Goal: Transaction & Acquisition: Purchase product/service

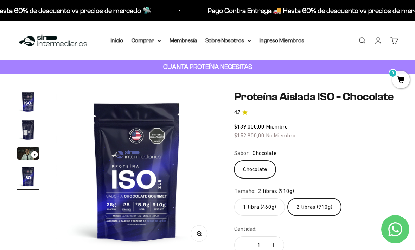
click at [374, 40] on link "Cuenta" at bounding box center [378, 41] width 8 height 8
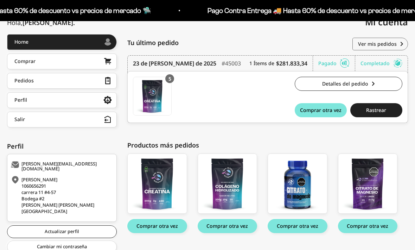
scroll to position [86, 0]
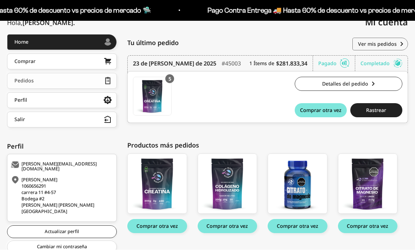
click at [97, 81] on link "Pedidos" at bounding box center [62, 81] width 110 height 16
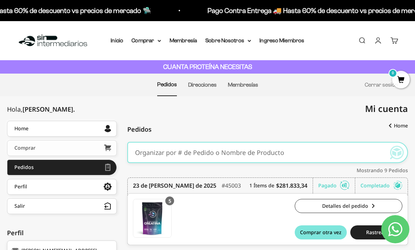
click at [86, 151] on link "Comprar" at bounding box center [62, 148] width 110 height 16
click at [154, 41] on summary "Comprar" at bounding box center [147, 40] width 30 height 9
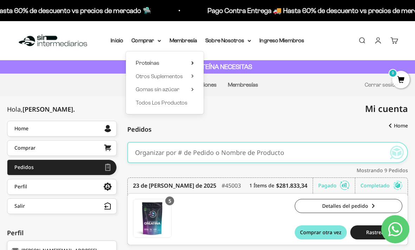
click at [178, 64] on summary "Proteínas" at bounding box center [165, 62] width 58 height 9
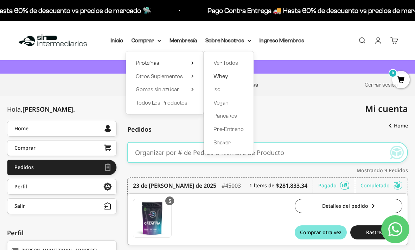
click at [233, 78] on link "Whey" at bounding box center [228, 76] width 30 height 9
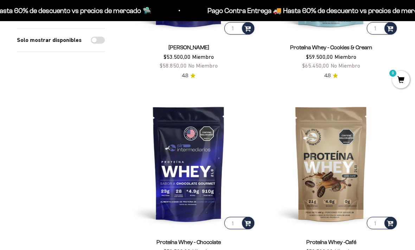
scroll to position [226, 0]
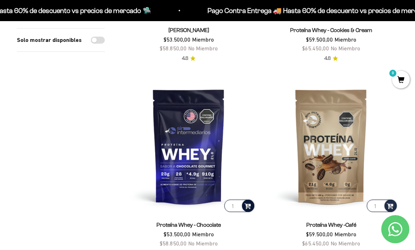
click at [249, 203] on span at bounding box center [247, 205] width 7 height 8
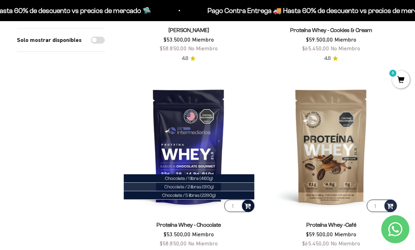
click at [231, 186] on li "Chocolate / 2 libras (910g)" at bounding box center [189, 186] width 130 height 8
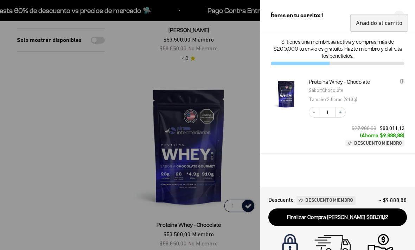
click at [242, 95] on div at bounding box center [207, 125] width 415 height 250
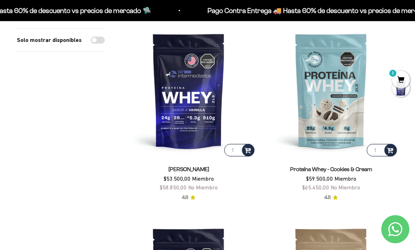
scroll to position [86, 0]
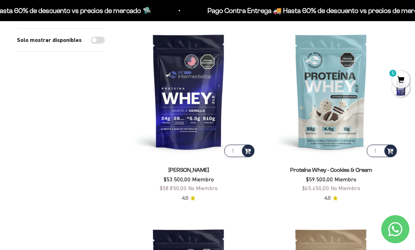
click at [389, 144] on img at bounding box center [331, 91] width 134 height 134
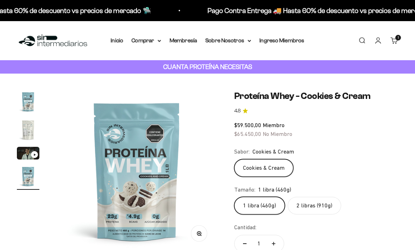
click at [151, 38] on summary "Comprar" at bounding box center [147, 40] width 30 height 9
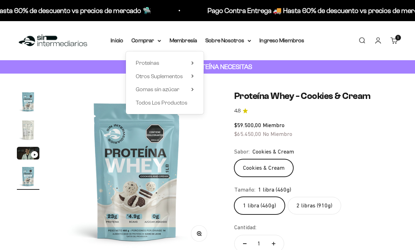
click at [380, 159] on div "Cookies & Cream" at bounding box center [316, 168] width 164 height 18
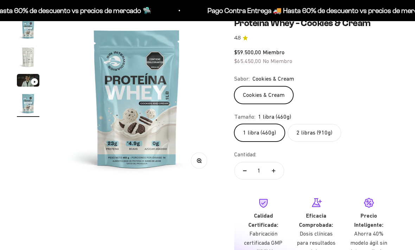
scroll to position [72, 0]
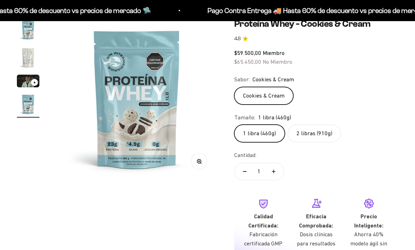
click at [327, 134] on label "2 libras (910g)" at bounding box center [314, 133] width 53 height 18
click at [234, 124] on input "2 libras (910g)" at bounding box center [234, 124] width 0 height 0
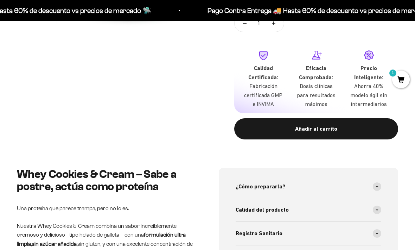
scroll to position [212, 0]
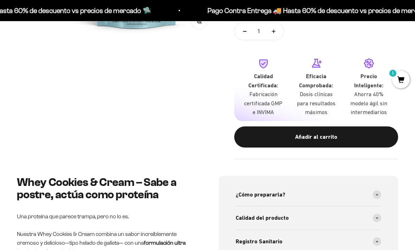
click at [363, 132] on div "Añadir al carrito" at bounding box center [316, 136] width 136 height 9
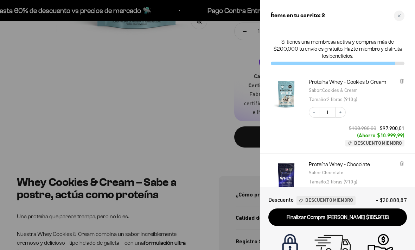
scroll to position [0, 0]
click at [166, 104] on div at bounding box center [207, 125] width 415 height 250
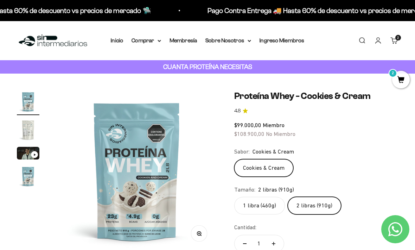
click at [154, 38] on summary "Comprar" at bounding box center [147, 40] width 30 height 9
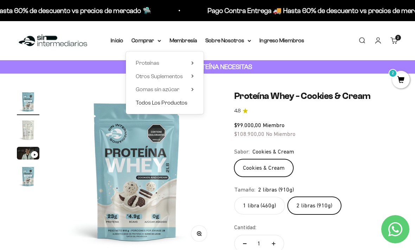
click at [178, 102] on span "Todos Los Productos" at bounding box center [162, 103] width 52 height 6
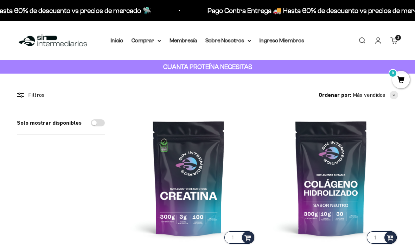
scroll to position [33, 0]
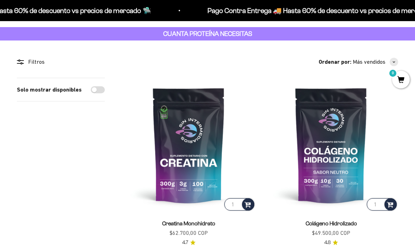
click at [229, 203] on input "1" at bounding box center [239, 204] width 30 height 12
type input "5"
click at [378, 201] on input "1" at bounding box center [382, 204] width 30 height 12
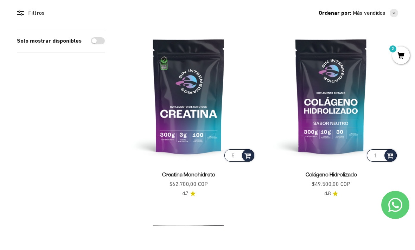
scroll to position [60, 0]
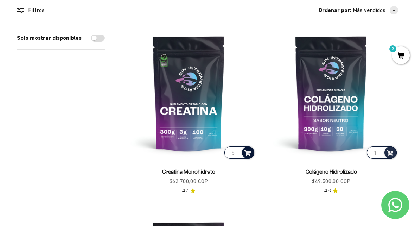
click at [250, 172] on span at bounding box center [247, 176] width 7 height 8
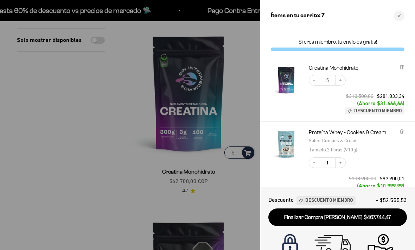
click at [85, 133] on div at bounding box center [207, 125] width 415 height 250
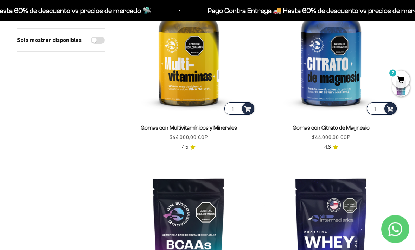
scroll to position [509, 0]
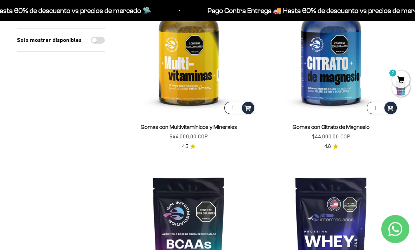
click at [376, 102] on input "1" at bounding box center [382, 108] width 30 height 12
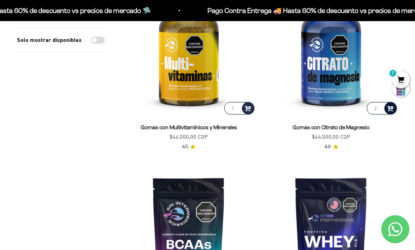
type input "3"
click at [390, 107] on span at bounding box center [390, 108] width 7 height 8
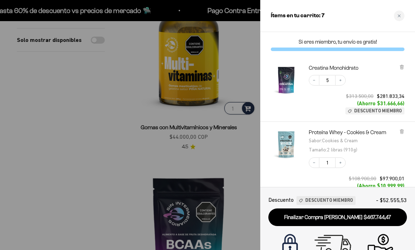
scroll to position [510, 0]
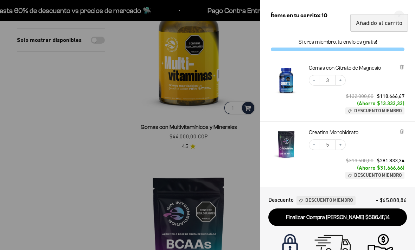
click at [106, 146] on div at bounding box center [207, 125] width 415 height 250
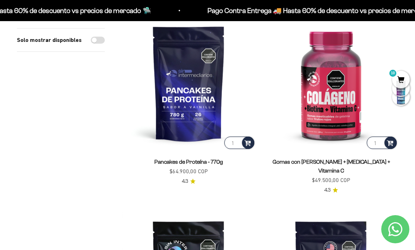
scroll to position [845, 0]
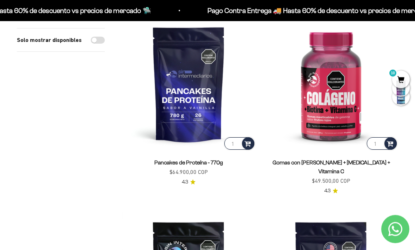
click at [378, 138] on input "1" at bounding box center [382, 143] width 30 height 12
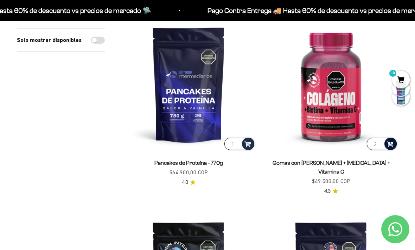
type input "2"
click at [393, 140] on span at bounding box center [390, 143] width 7 height 8
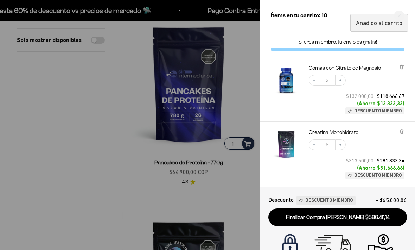
click at [81, 158] on div at bounding box center [207, 125] width 415 height 250
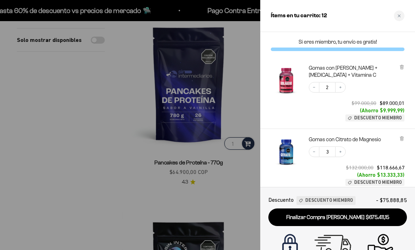
click at [79, 187] on div at bounding box center [207, 125] width 415 height 250
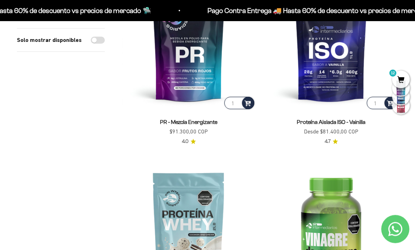
scroll to position [1080, 0]
click at [251, 98] on span at bounding box center [247, 102] width 7 height 8
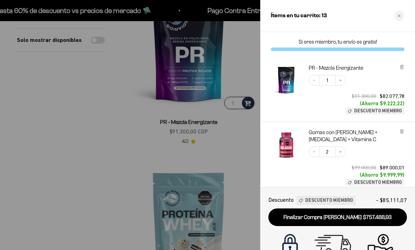
click at [81, 173] on div at bounding box center [207, 125] width 415 height 250
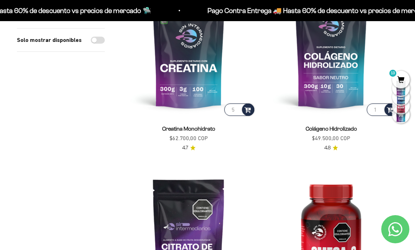
scroll to position [0, 0]
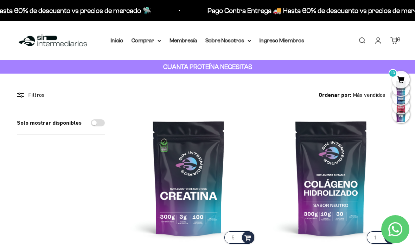
click at [402, 80] on span "13" at bounding box center [401, 80] width 18 height 18
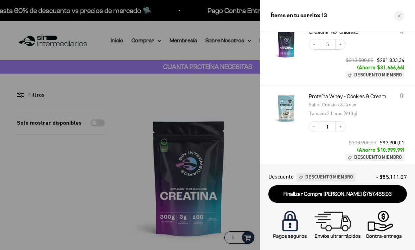
scroll to position [236, 0]
click at [212, 104] on div at bounding box center [207, 125] width 415 height 250
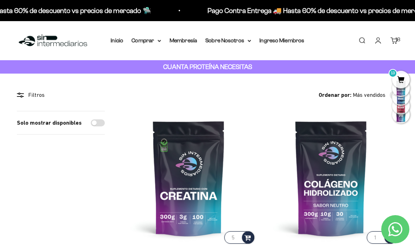
click at [147, 37] on summary "Comprar" at bounding box center [147, 40] width 30 height 9
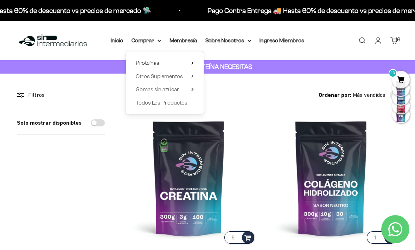
click at [176, 64] on summary "Proteínas" at bounding box center [165, 62] width 58 height 9
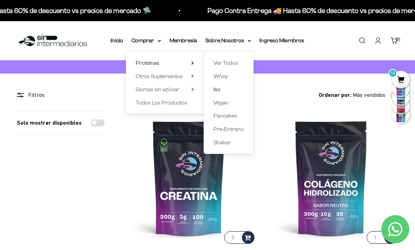
click at [231, 91] on link "Iso" at bounding box center [228, 89] width 30 height 9
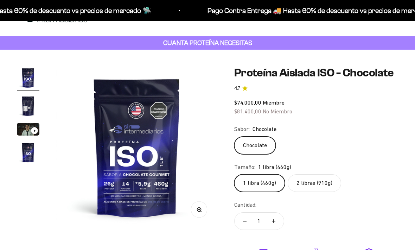
scroll to position [24, 0]
click at [326, 192] on label "2 libras (910g)" at bounding box center [314, 183] width 53 height 18
click at [234, 174] on input "2 libras (910g)" at bounding box center [234, 174] width 0 height 0
radio input "true"
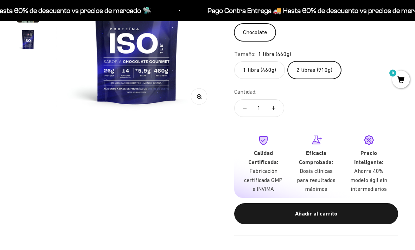
scroll to position [0, 0]
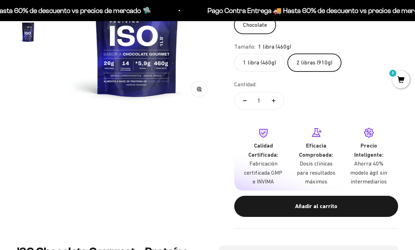
scroll to position [0, 495]
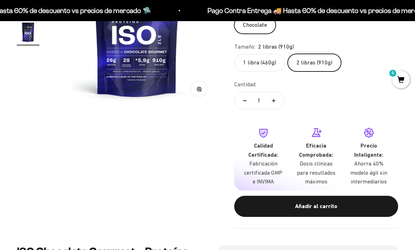
click at [334, 217] on button "Añadir al carrito" at bounding box center [316, 206] width 164 height 21
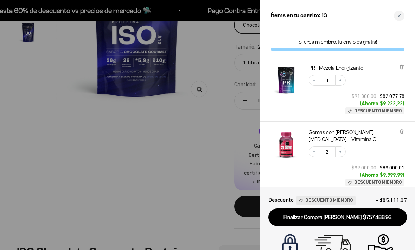
click at [165, 131] on div at bounding box center [207, 125] width 415 height 250
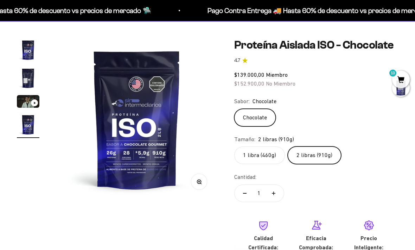
scroll to position [0, 0]
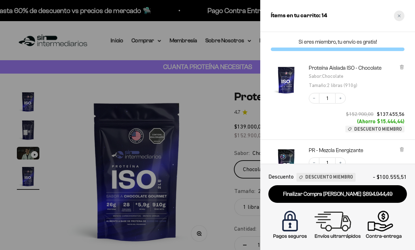
click at [398, 16] on icon "Close cart" at bounding box center [399, 16] width 4 height 4
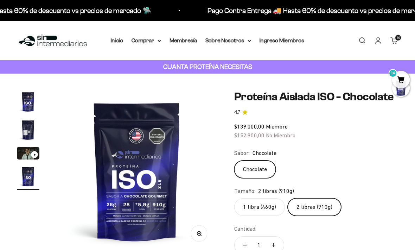
click at [0, 0] on slot "14" at bounding box center [0, 0] width 0 height 0
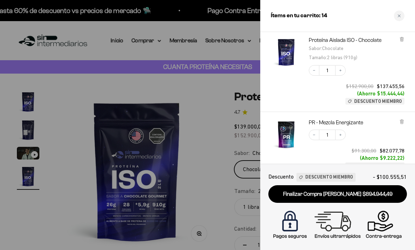
scroll to position [29, 0]
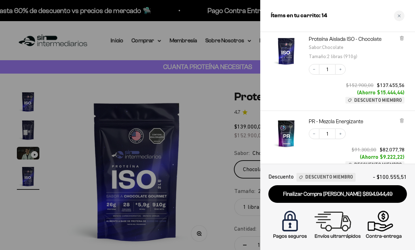
click at [208, 120] on div at bounding box center [207, 125] width 415 height 250
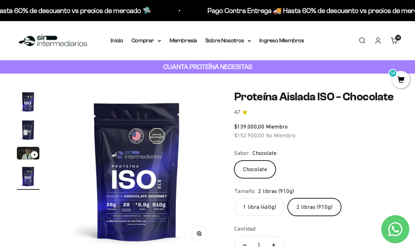
scroll to position [0, 495]
click at [30, 130] on img "Ir al artículo 2" at bounding box center [28, 129] width 23 height 23
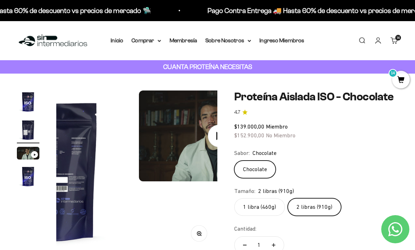
scroll to position [0, 165]
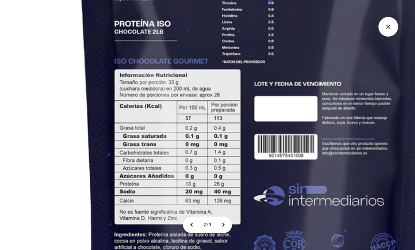
click at [391, 26] on icon "Cerrar galería" at bounding box center [388, 27] width 20 height 20
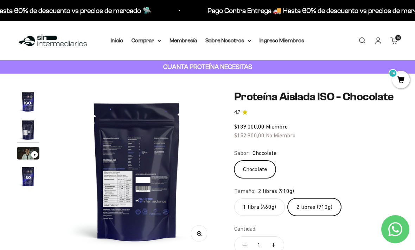
click at [393, 38] on link "Carrito 14" at bounding box center [394, 41] width 8 height 8
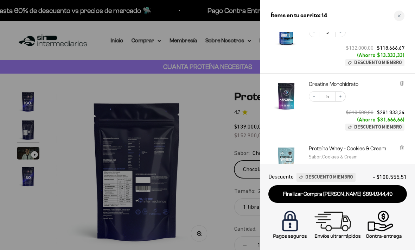
scroll to position [267, 0]
click at [201, 75] on div at bounding box center [207, 125] width 415 height 250
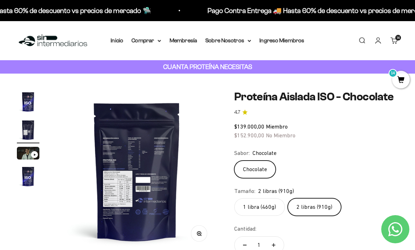
click at [152, 37] on summary "Comprar" at bounding box center [147, 40] width 30 height 9
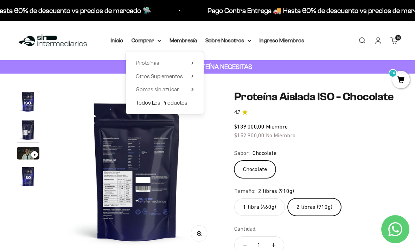
click at [183, 103] on span "Todos Los Productos" at bounding box center [162, 103] width 52 height 6
